Goal: Task Accomplishment & Management: Use online tool/utility

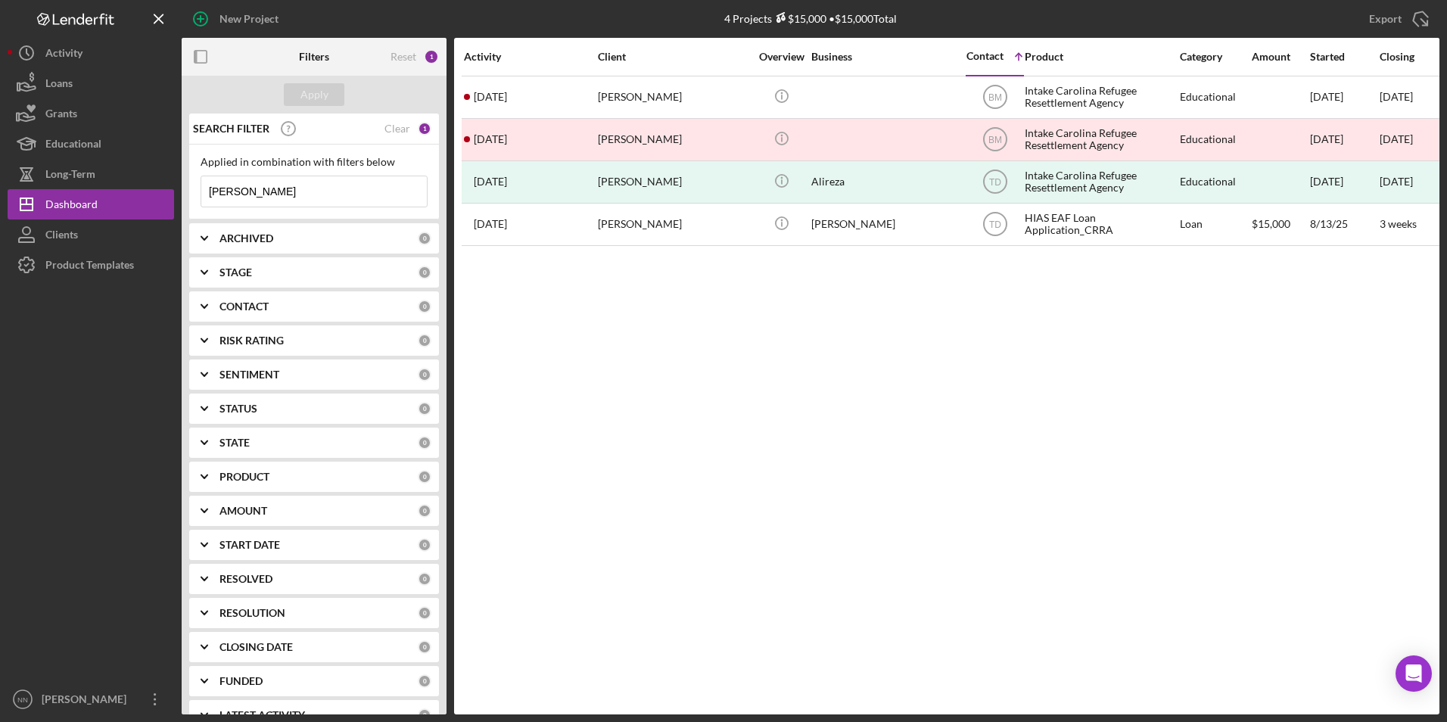
click at [406, 126] on div "SEARCH FILTER Clear 1" at bounding box center [310, 129] width 242 height 38
click at [402, 129] on div "Clear" at bounding box center [398, 129] width 26 height 12
drag, startPoint x: 284, startPoint y: 185, endPoint x: 183, endPoint y: 195, distance: 101.1
click at [185, 198] on div "SEARCH FILTER Clear 1 Applied in combination with filters below Reza Icon/Menu …" at bounding box center [314, 414] width 265 height 601
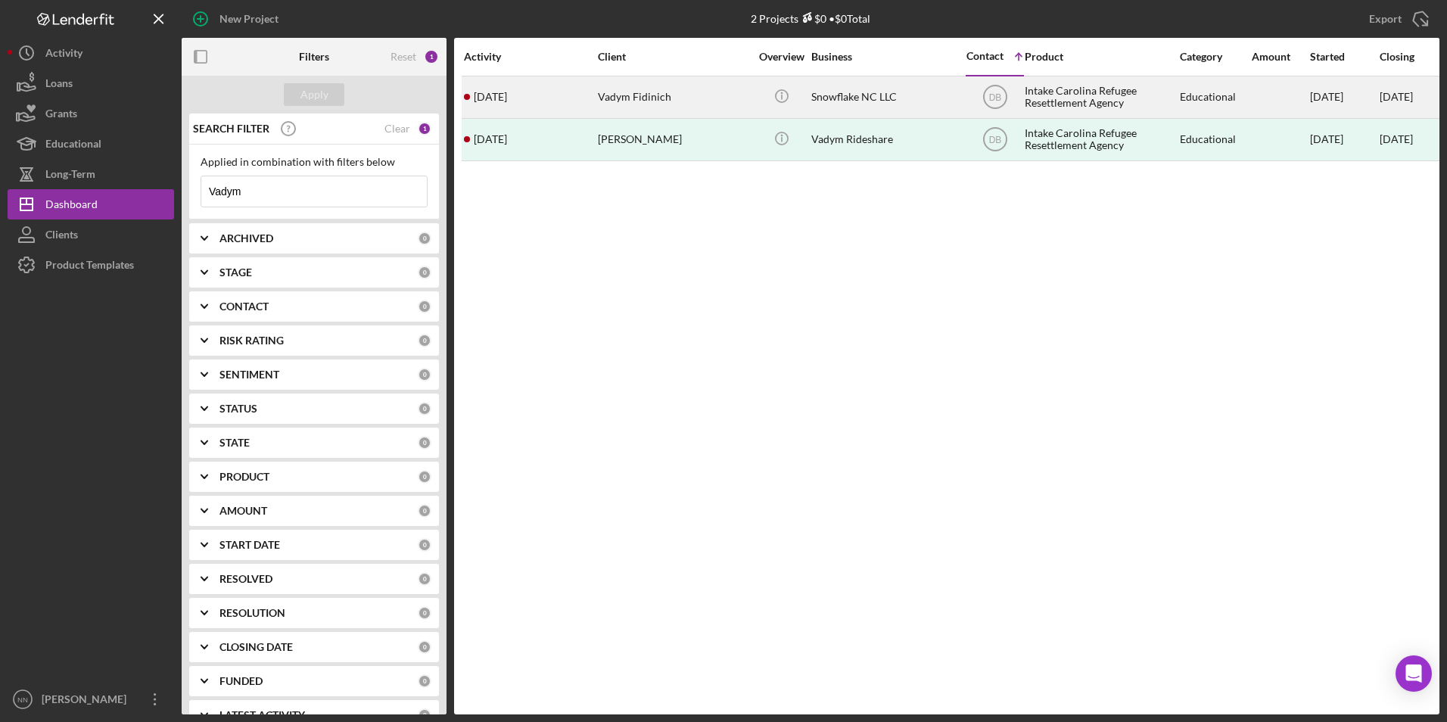
type input "Vadym"
click at [717, 102] on div "Vadym Fidinich" at bounding box center [673, 97] width 151 height 40
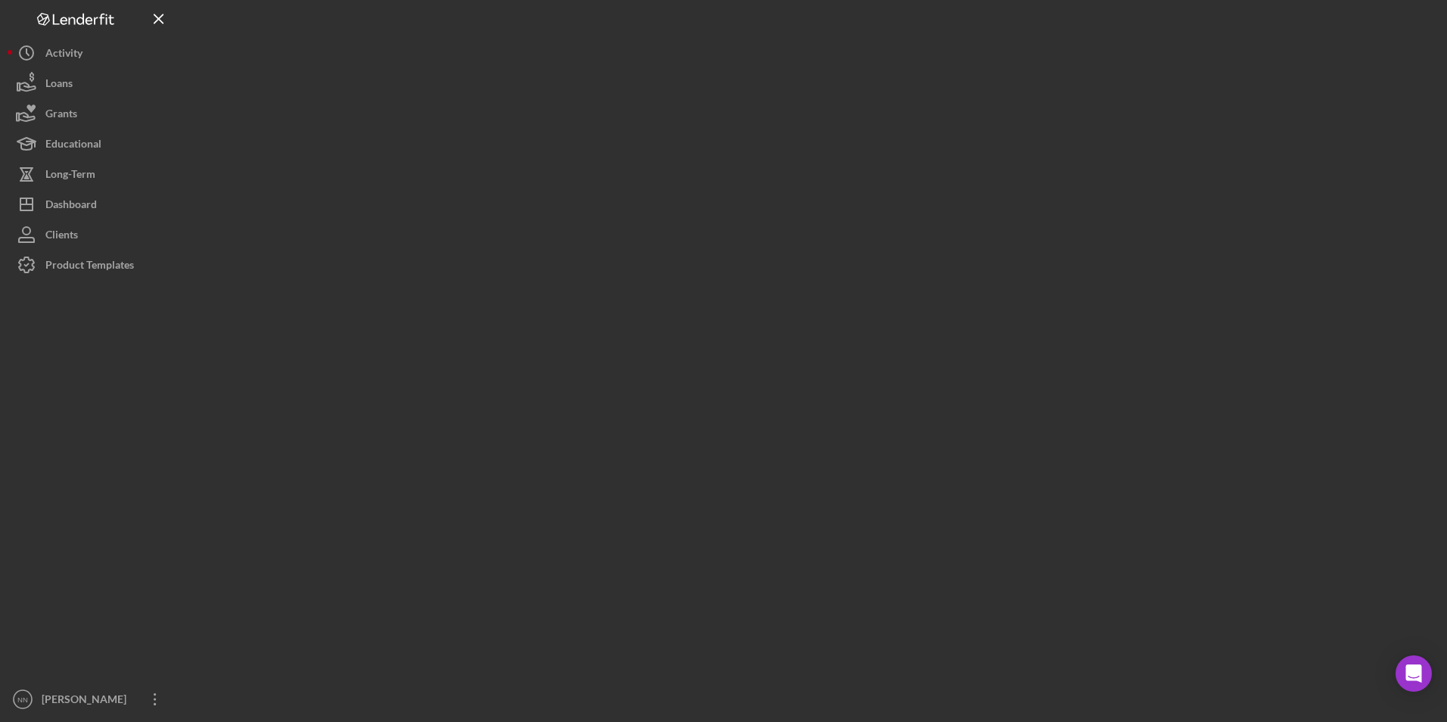
click at [717, 102] on div at bounding box center [811, 357] width 1258 height 715
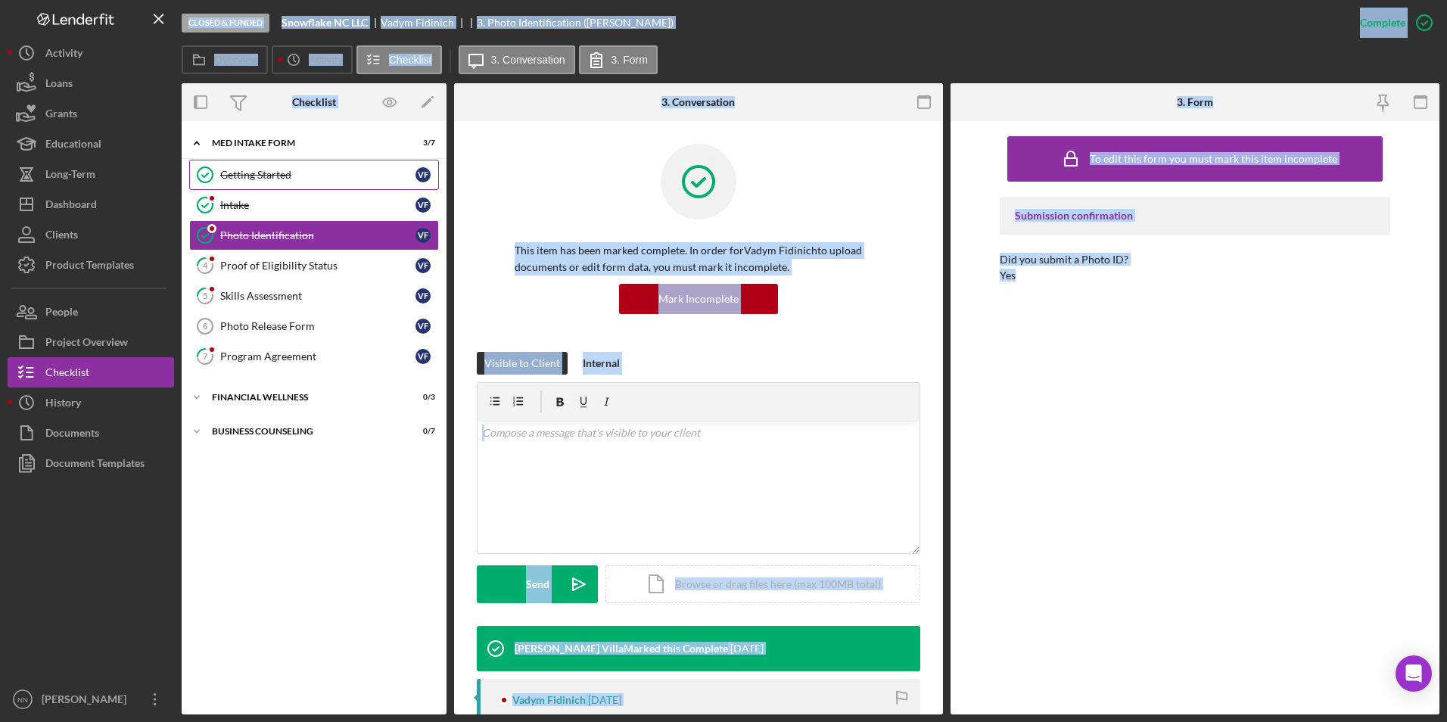
click at [291, 179] on div "Getting Started" at bounding box center [317, 175] width 195 height 12
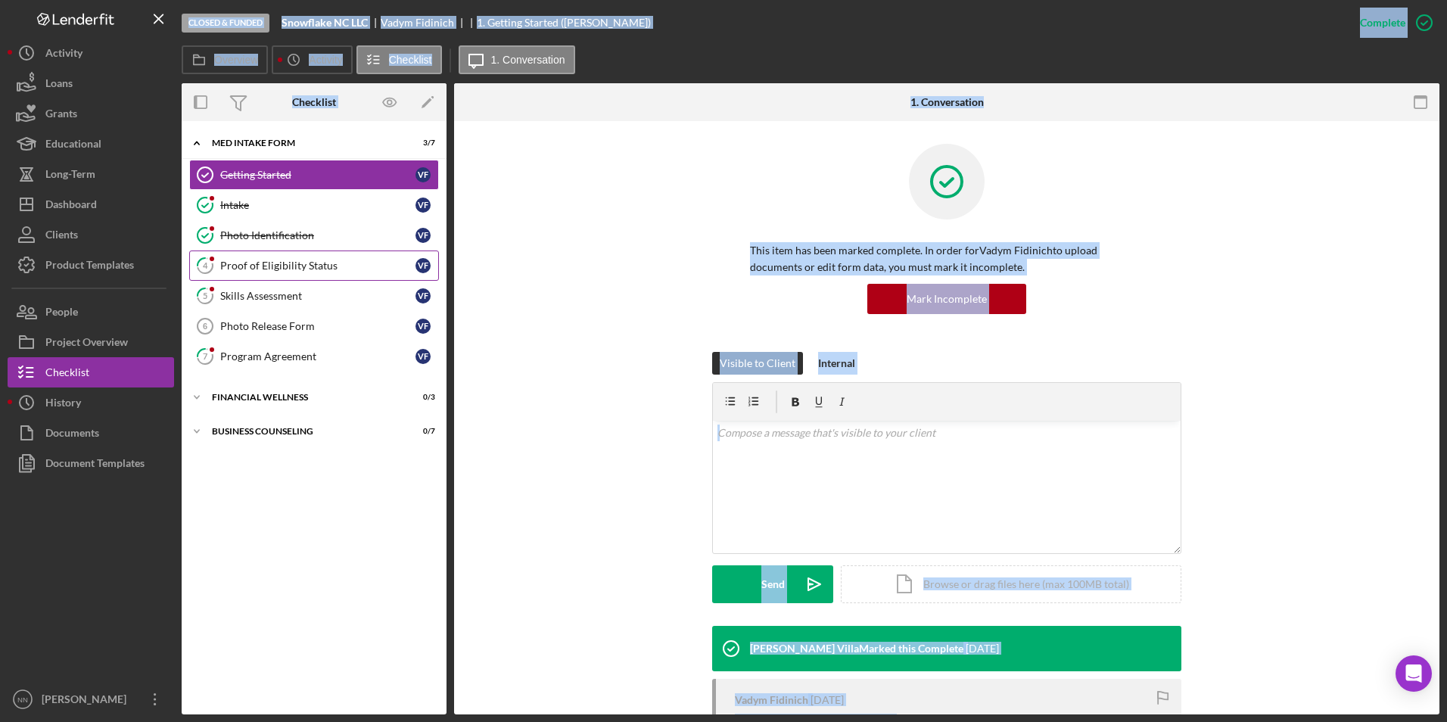
click at [347, 264] on div "Proof of Eligibility Status" at bounding box center [317, 266] width 195 height 12
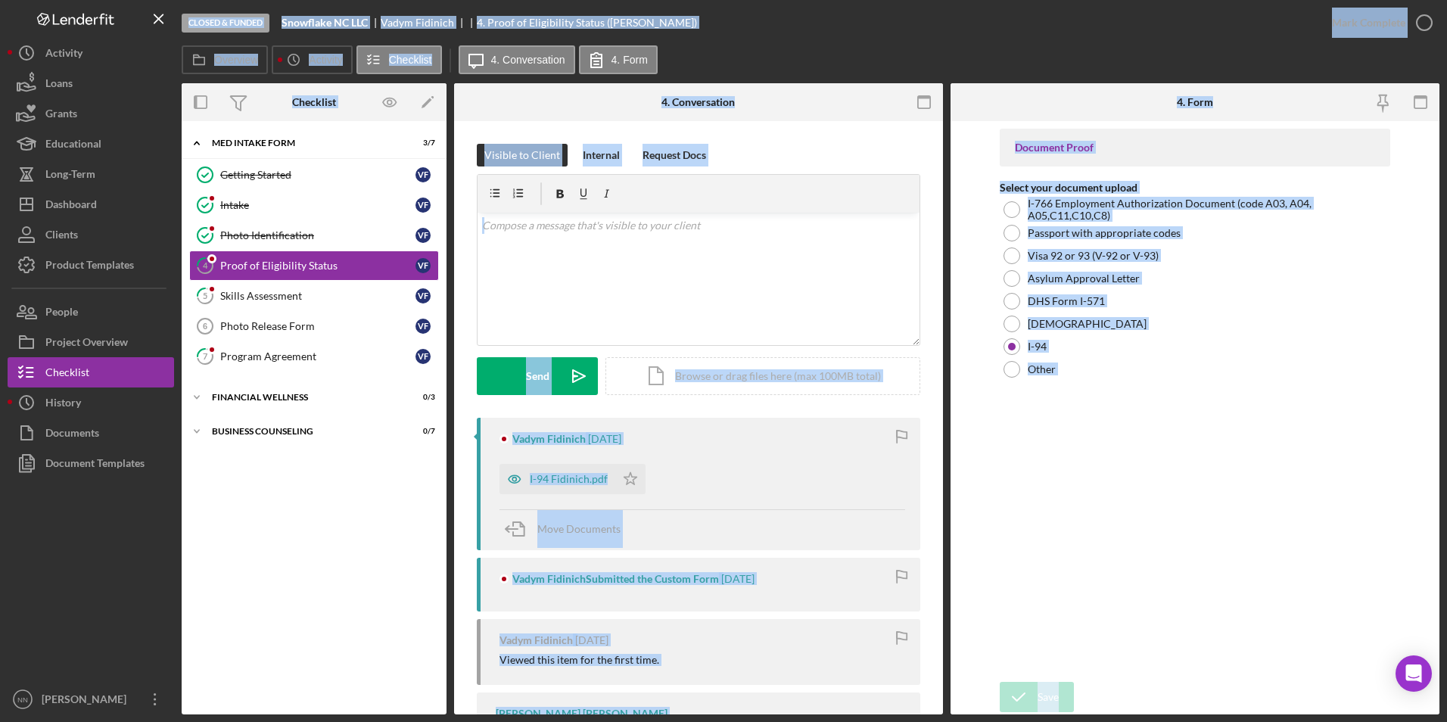
click at [326, 600] on div "Icon/Expander MED Intake Form 3 / 7 Getting Started Getting Started V F Intake …" at bounding box center [314, 418] width 265 height 578
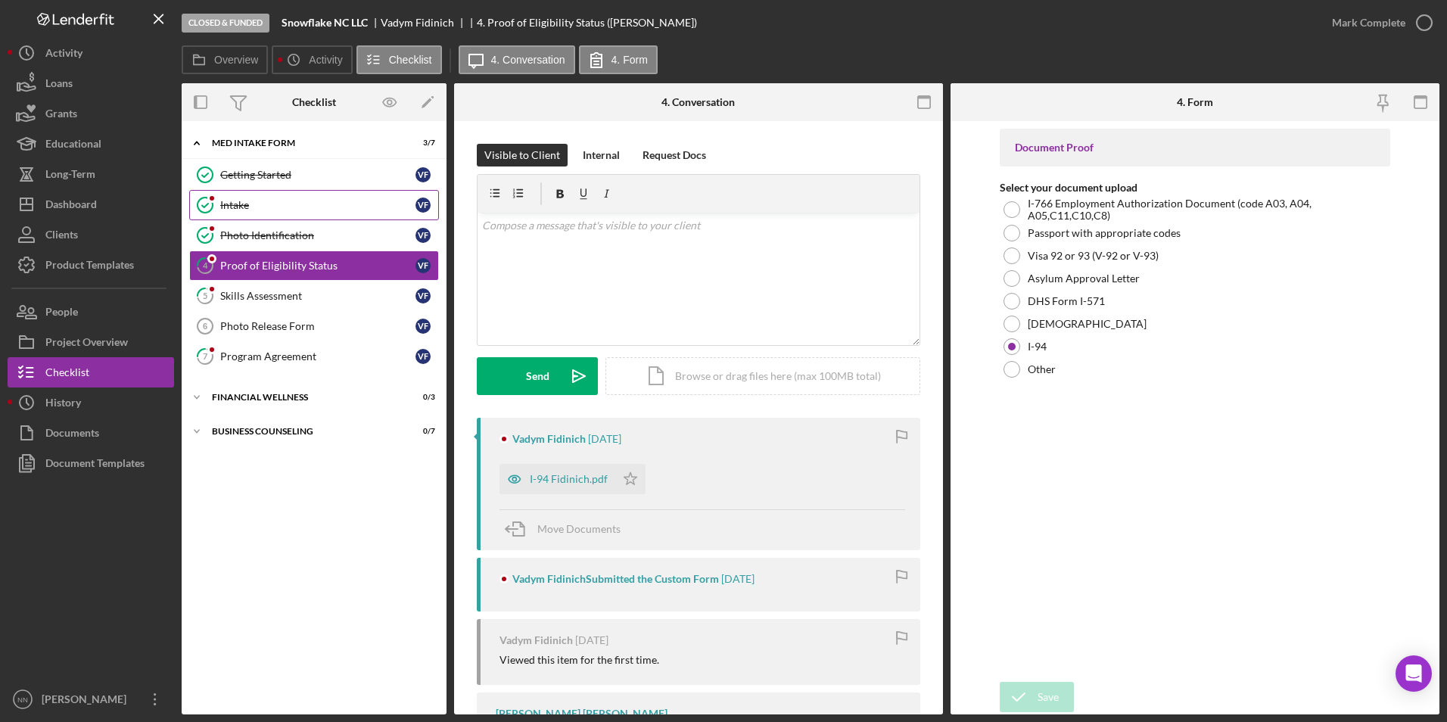
click at [289, 201] on div "Intake" at bounding box center [317, 205] width 195 height 12
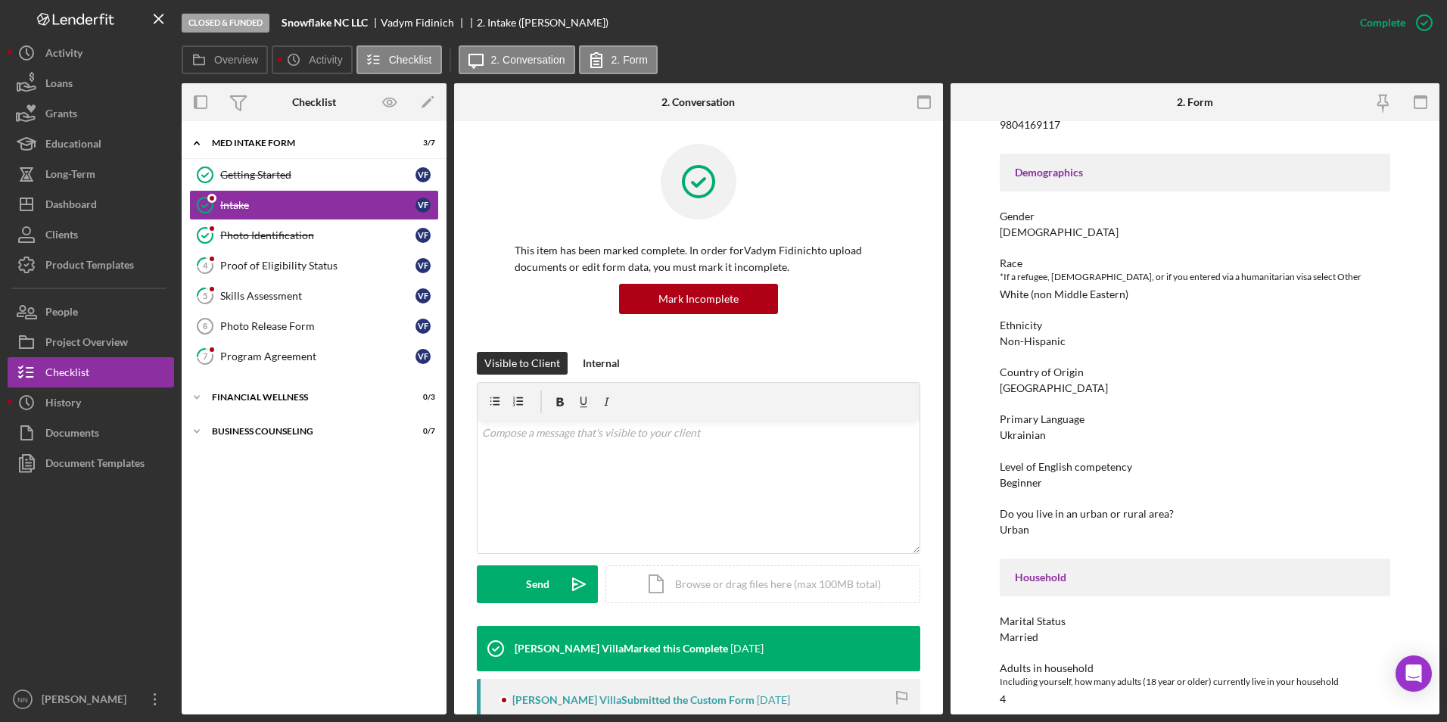
scroll to position [908, 0]
